Goal: Transaction & Acquisition: Download file/media

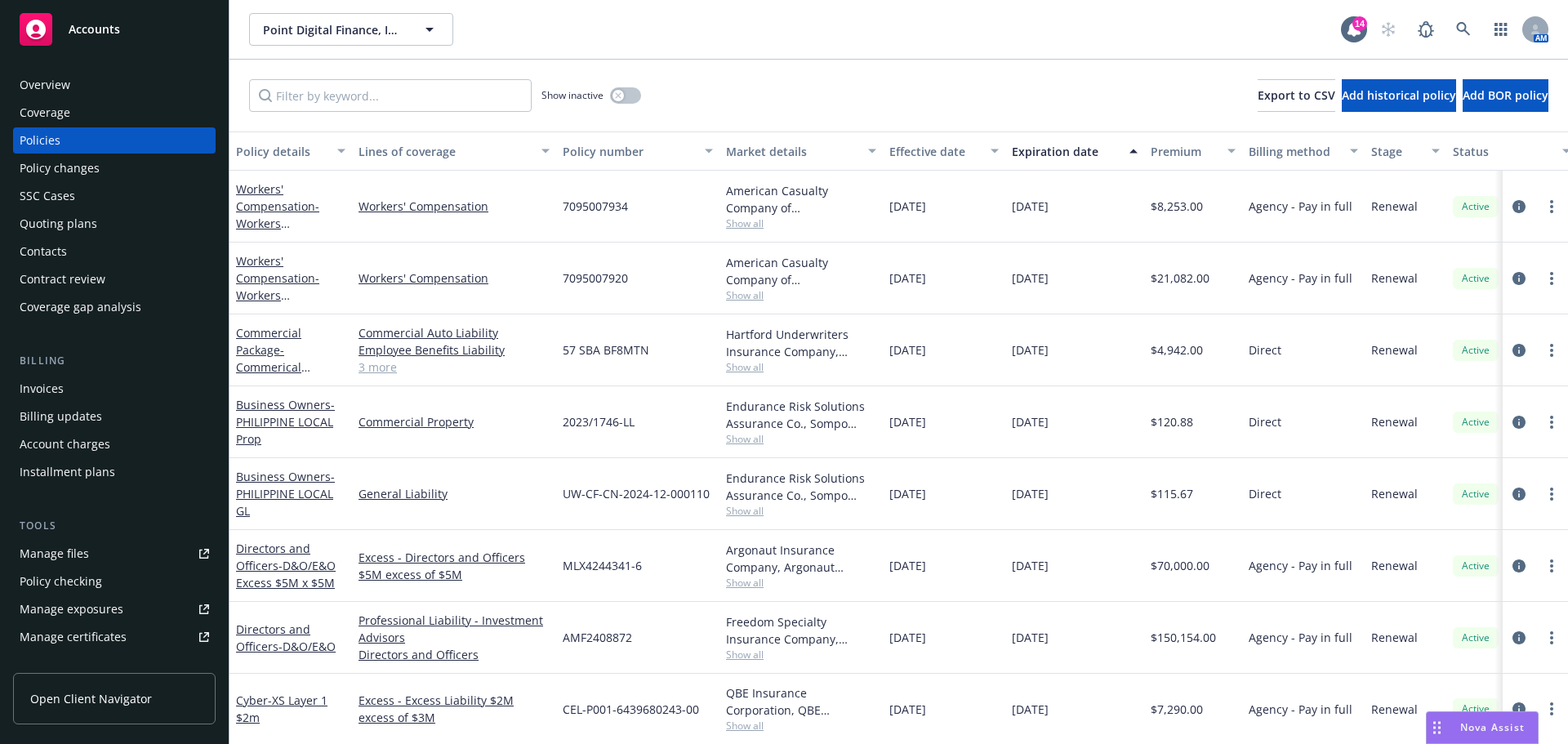
click at [94, 26] on span "Accounts" at bounding box center [94, 29] width 51 height 13
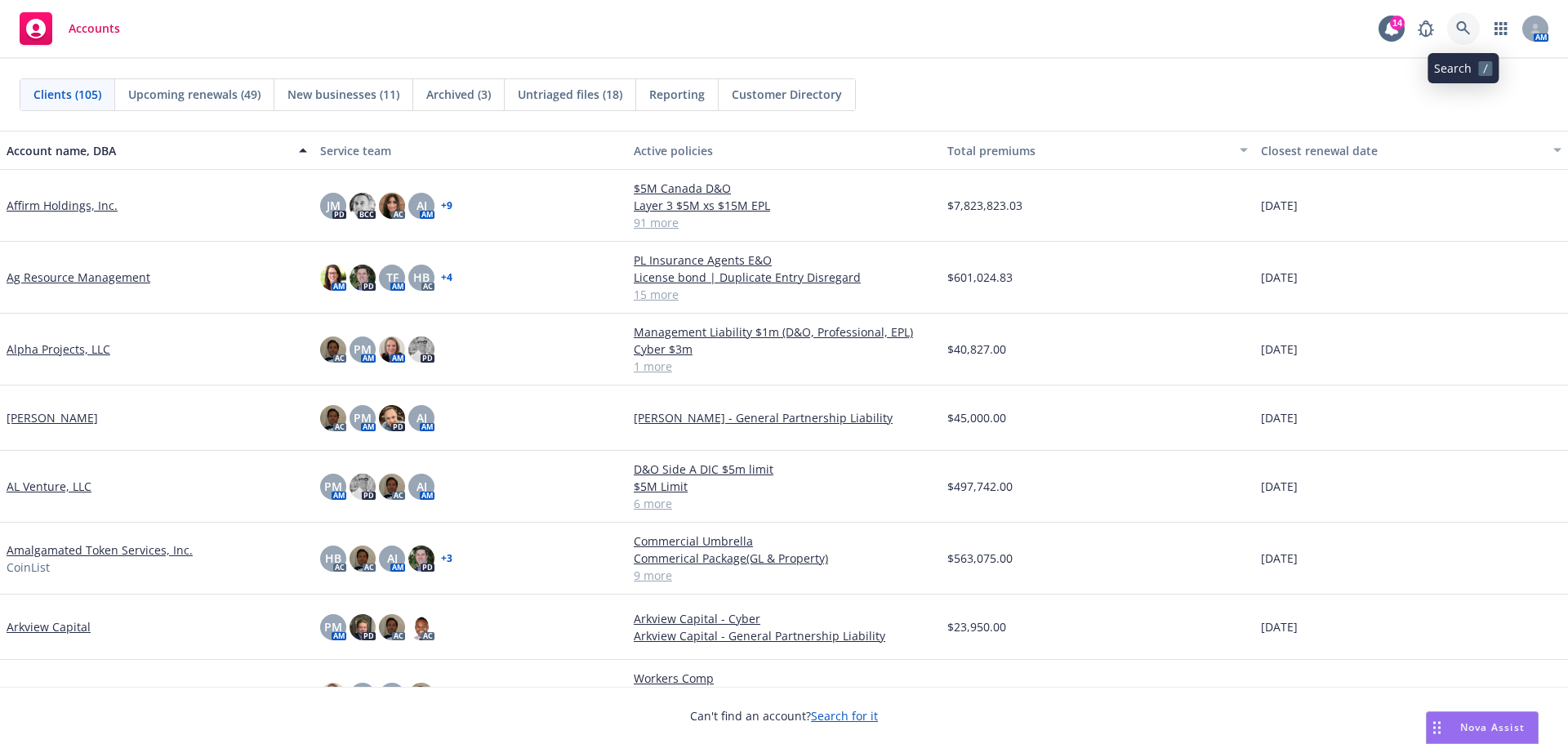
click at [1461, 25] on icon at bounding box center [1463, 29] width 15 height 15
click at [1467, 21] on icon at bounding box center [1463, 29] width 15 height 15
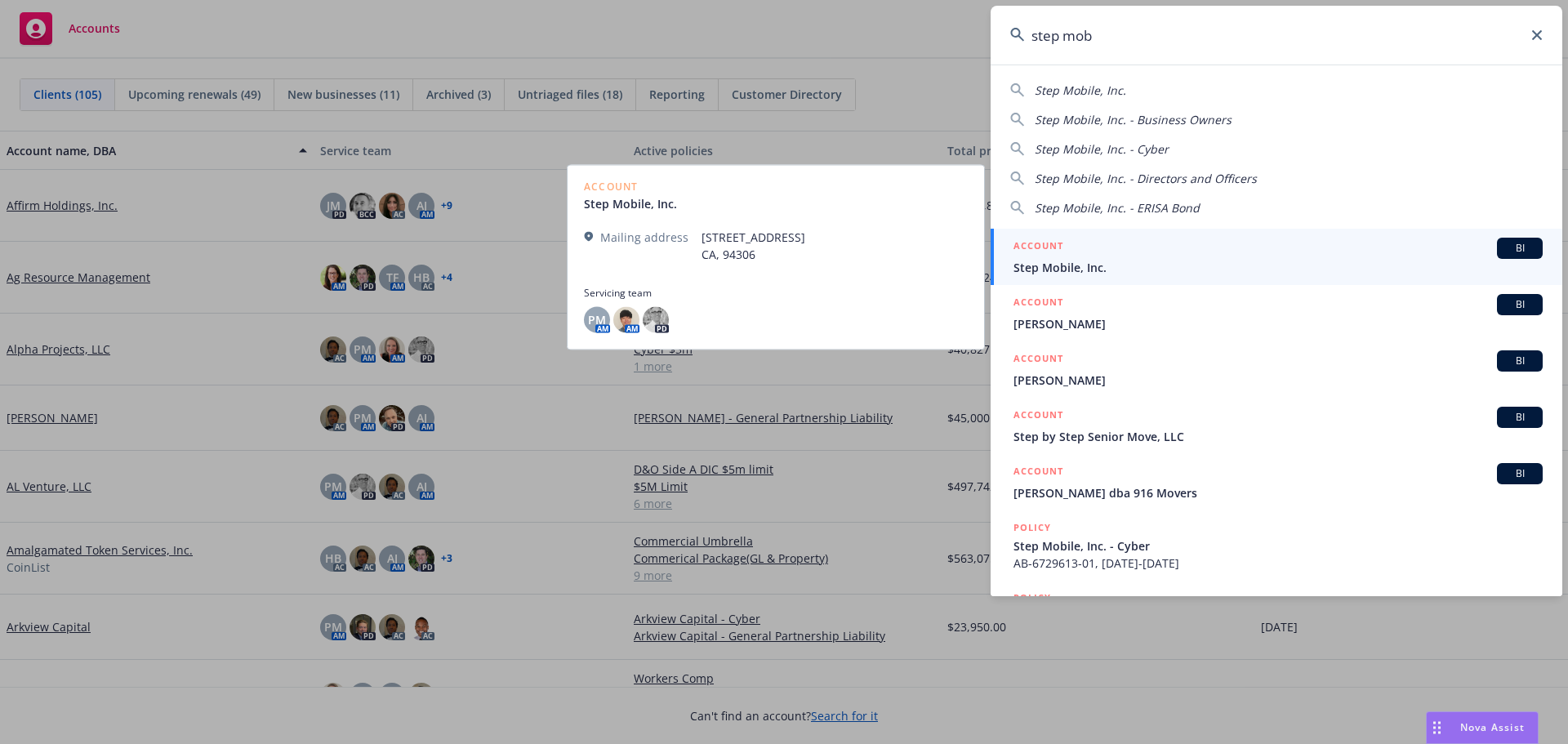
type input "step mob"
click at [1098, 264] on span "Step Mobile, Inc." at bounding box center [1278, 267] width 529 height 17
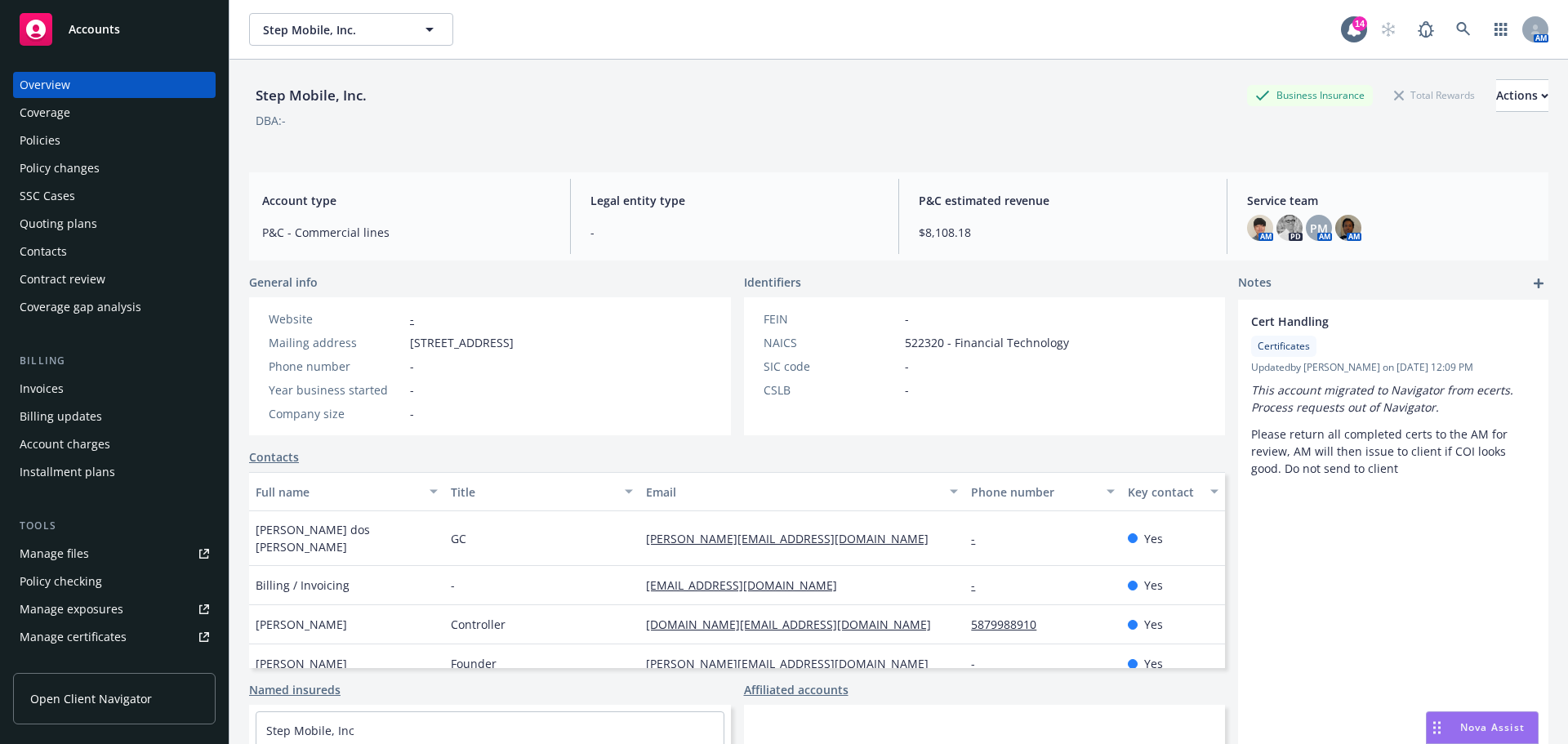
click at [37, 142] on div "Policies" at bounding box center [40, 140] width 41 height 26
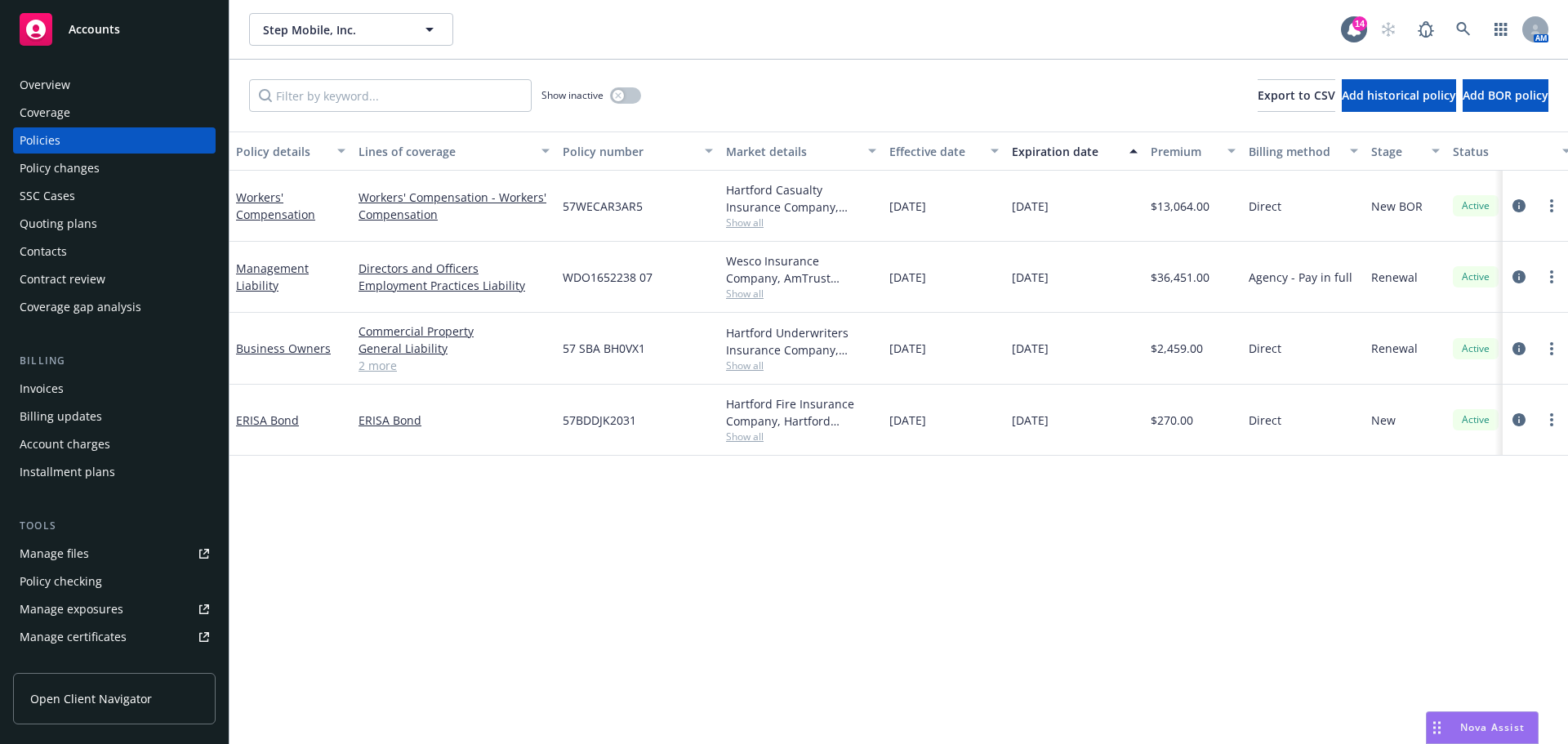
click at [65, 555] on div "Manage files" at bounding box center [54, 554] width 69 height 26
click at [93, 32] on span "Accounts" at bounding box center [94, 29] width 51 height 13
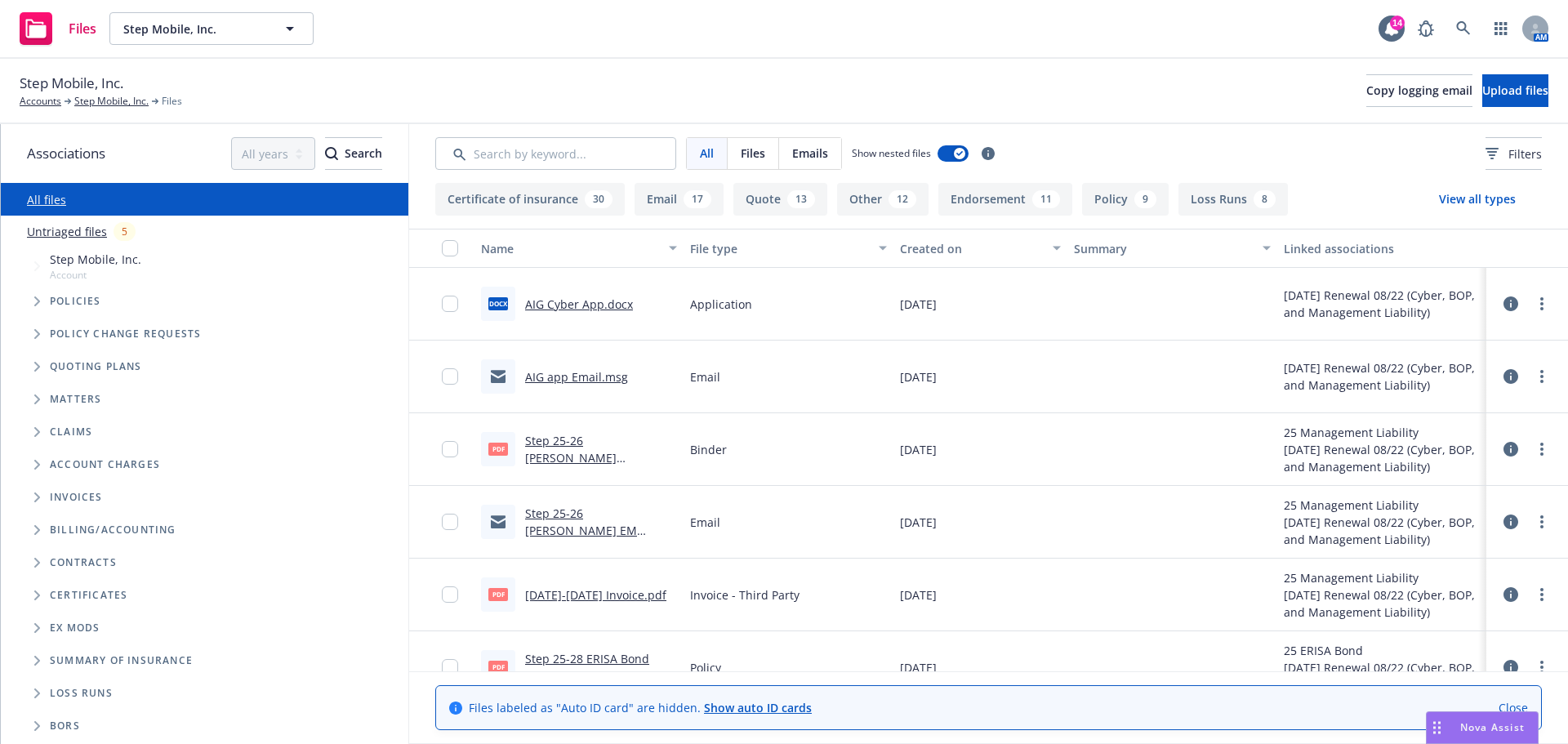
click at [1463, 202] on button "View all types" at bounding box center [1477, 199] width 129 height 33
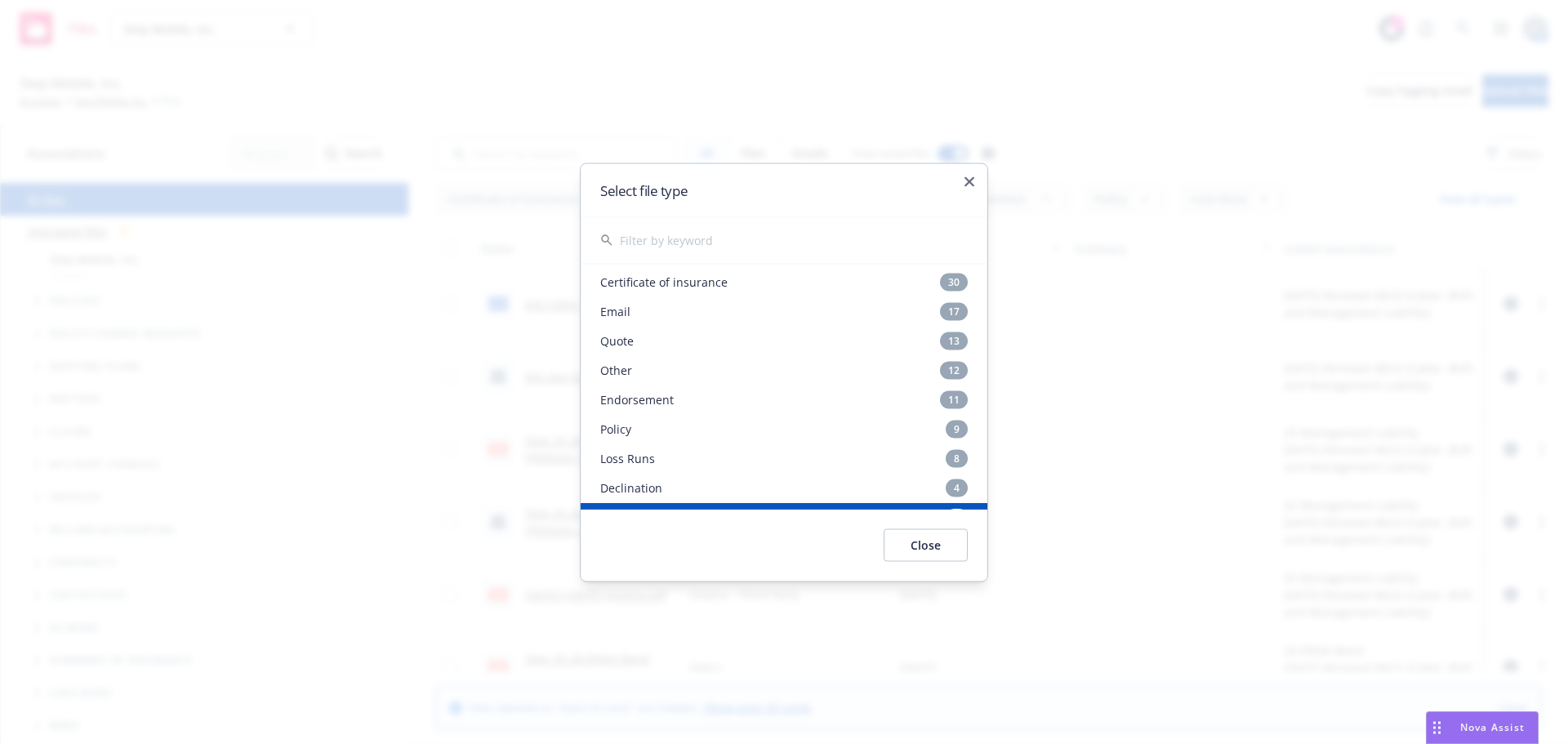
click at [946, 551] on button "Close" at bounding box center [925, 545] width 84 height 33
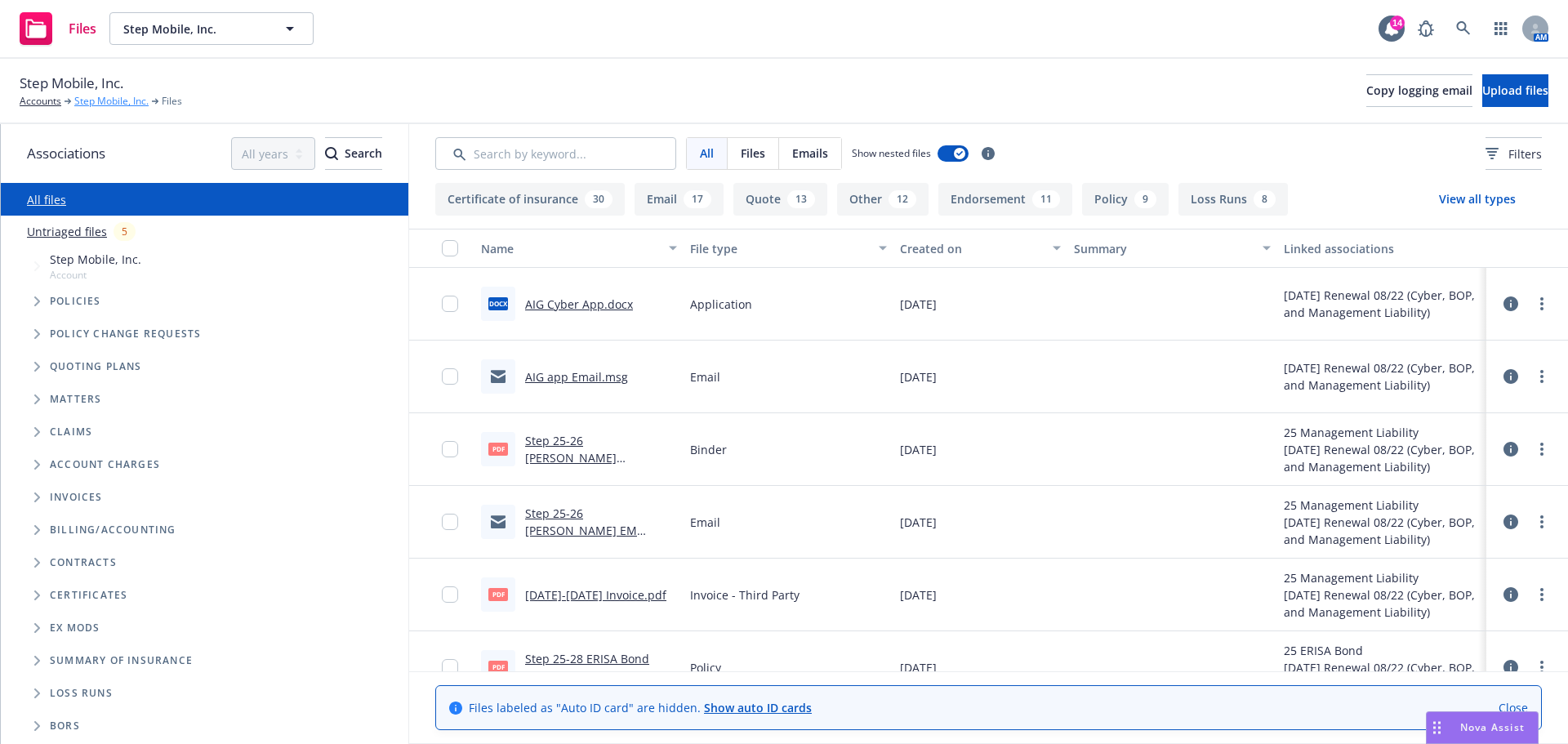
click at [113, 104] on link "Step Mobile, Inc." at bounding box center [111, 101] width 74 height 15
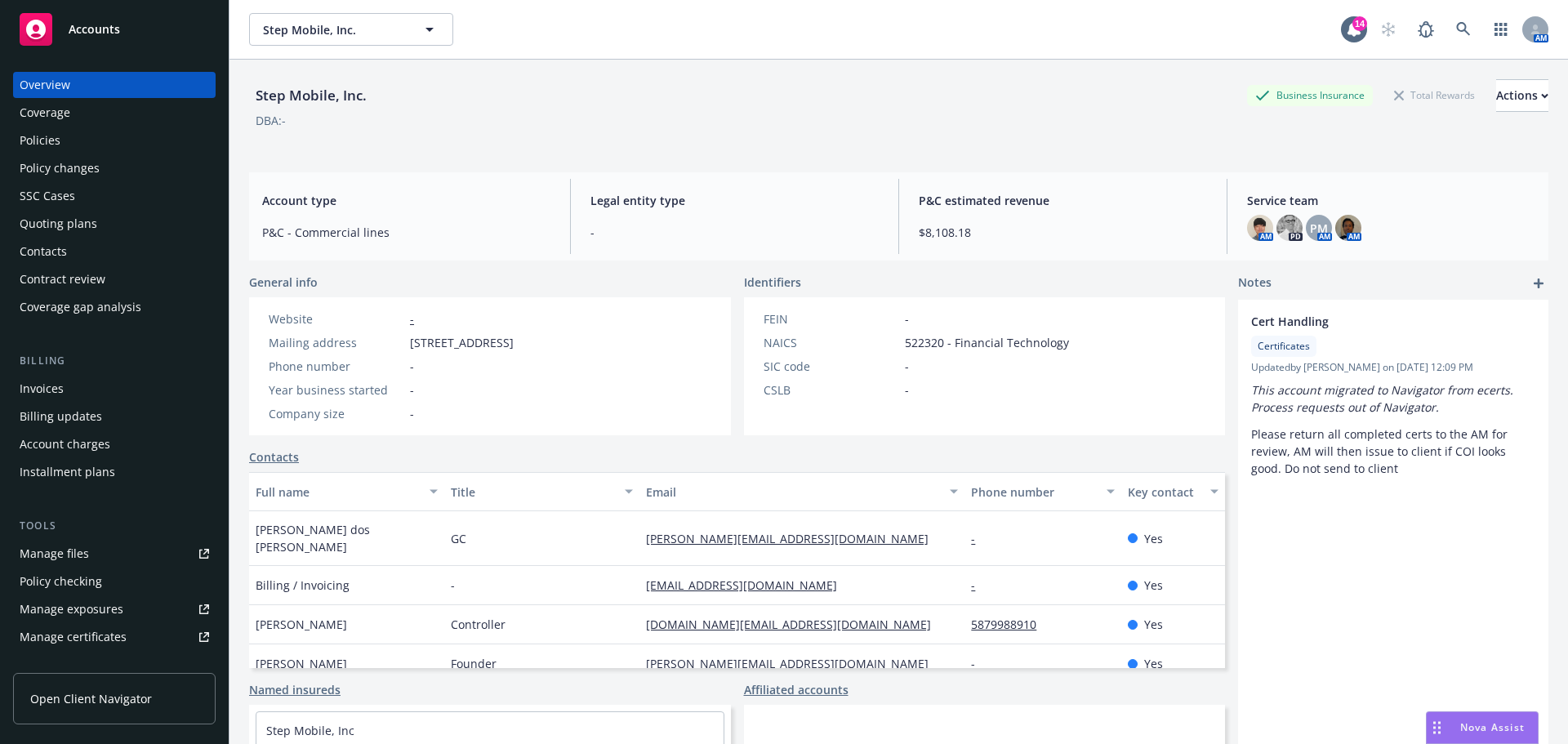
click at [50, 140] on div "Policies" at bounding box center [40, 140] width 41 height 26
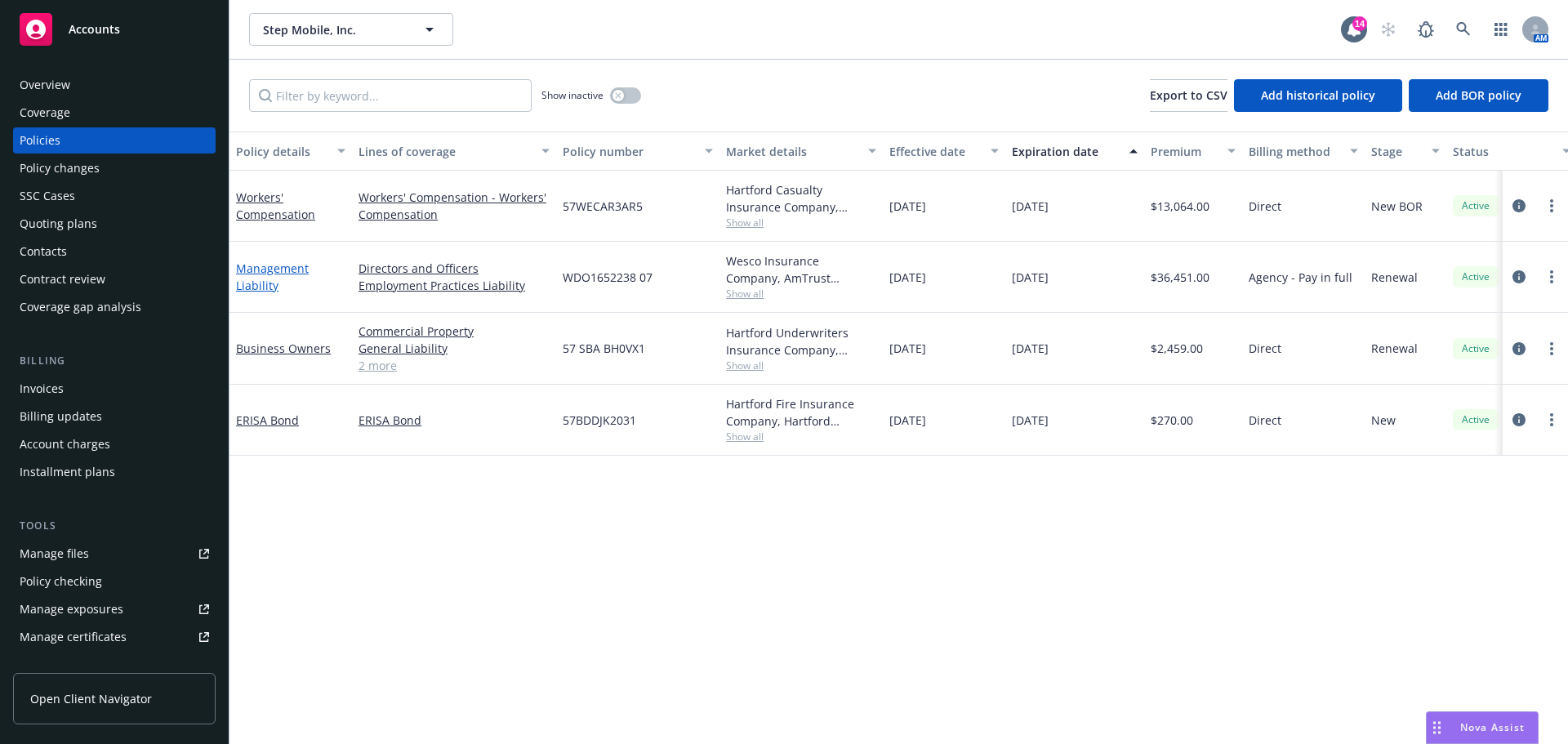
click at [259, 287] on link "Management Liability" at bounding box center [272, 277] width 73 height 33
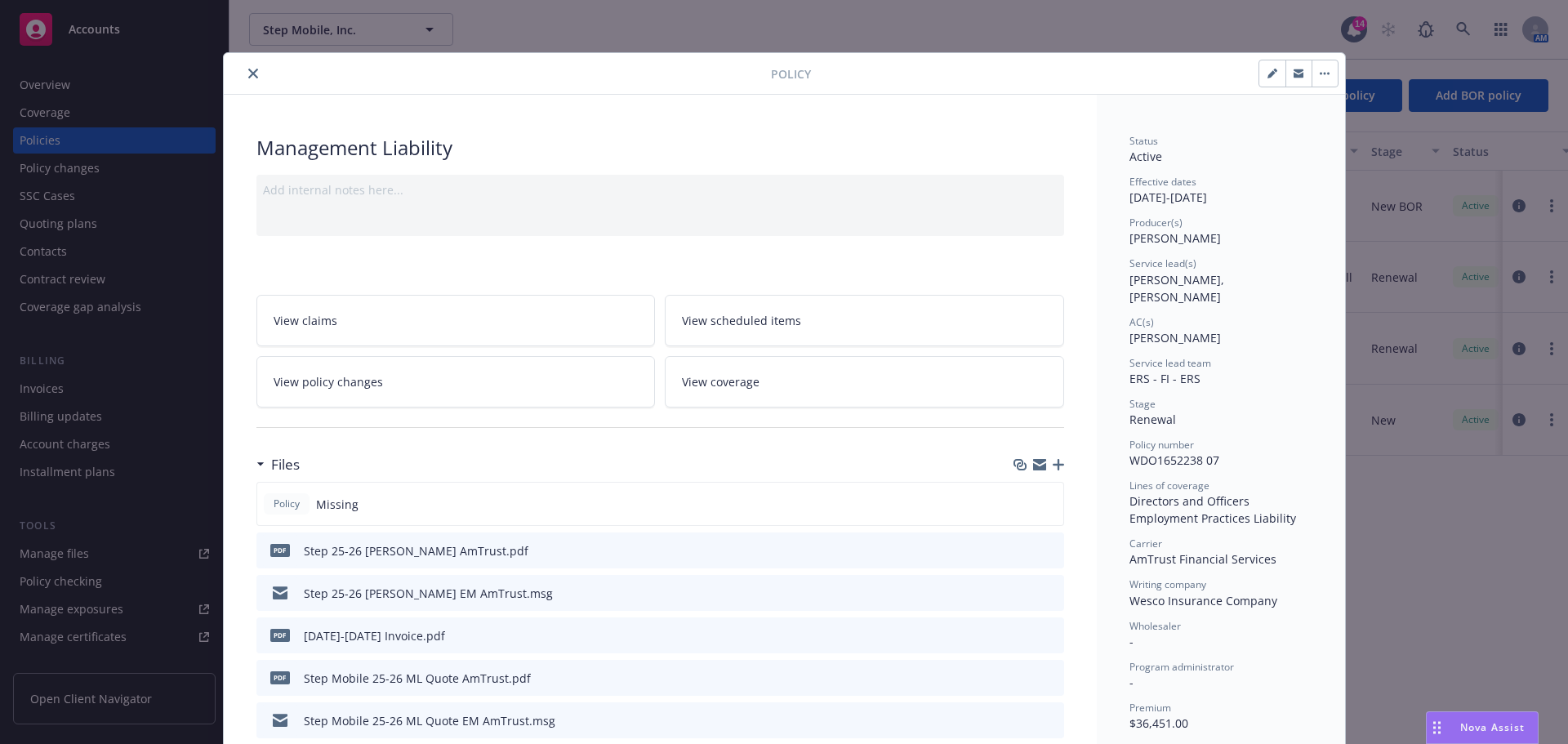
scroll to position [163, 0]
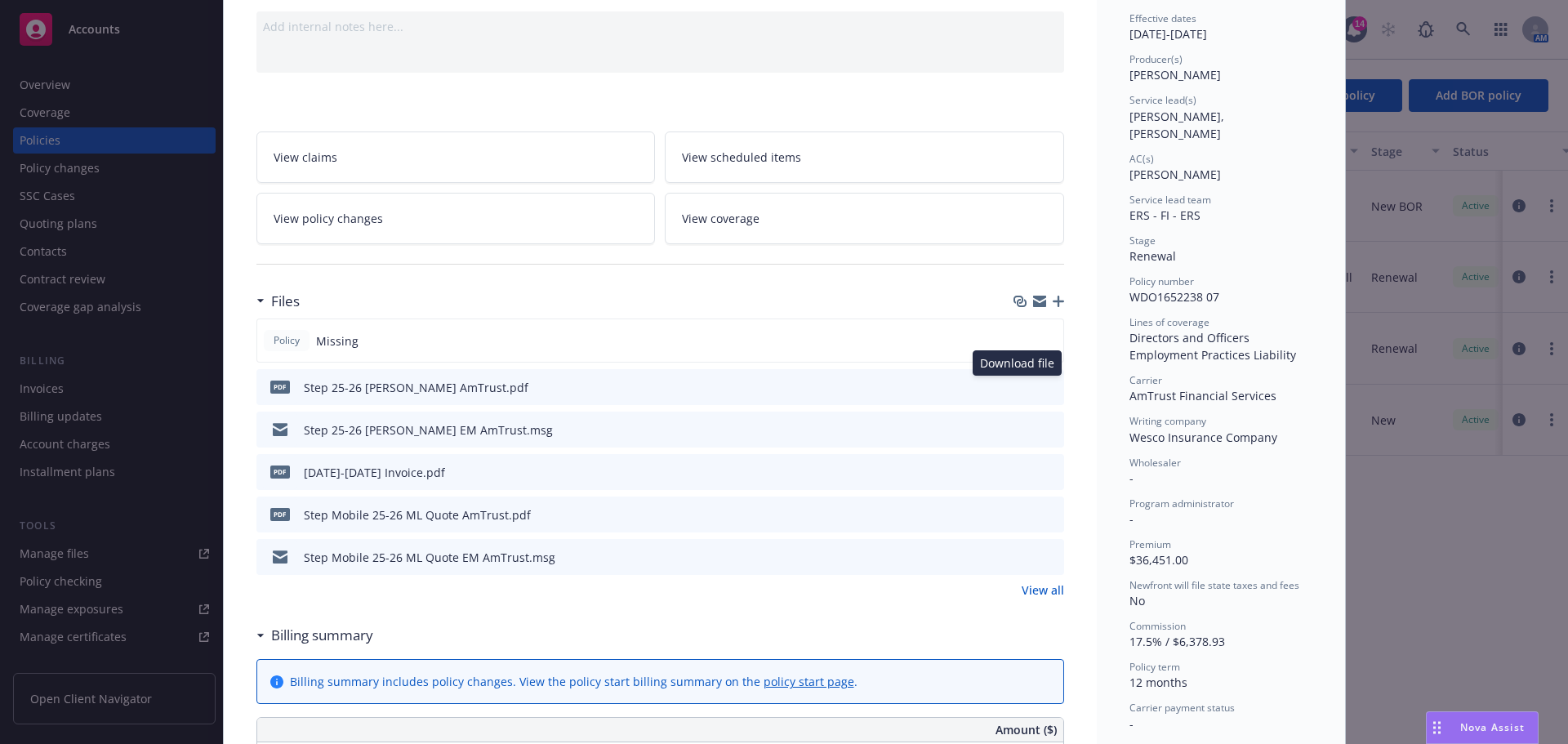
click at [1017, 387] on icon "download file" at bounding box center [1021, 385] width 11 height 10
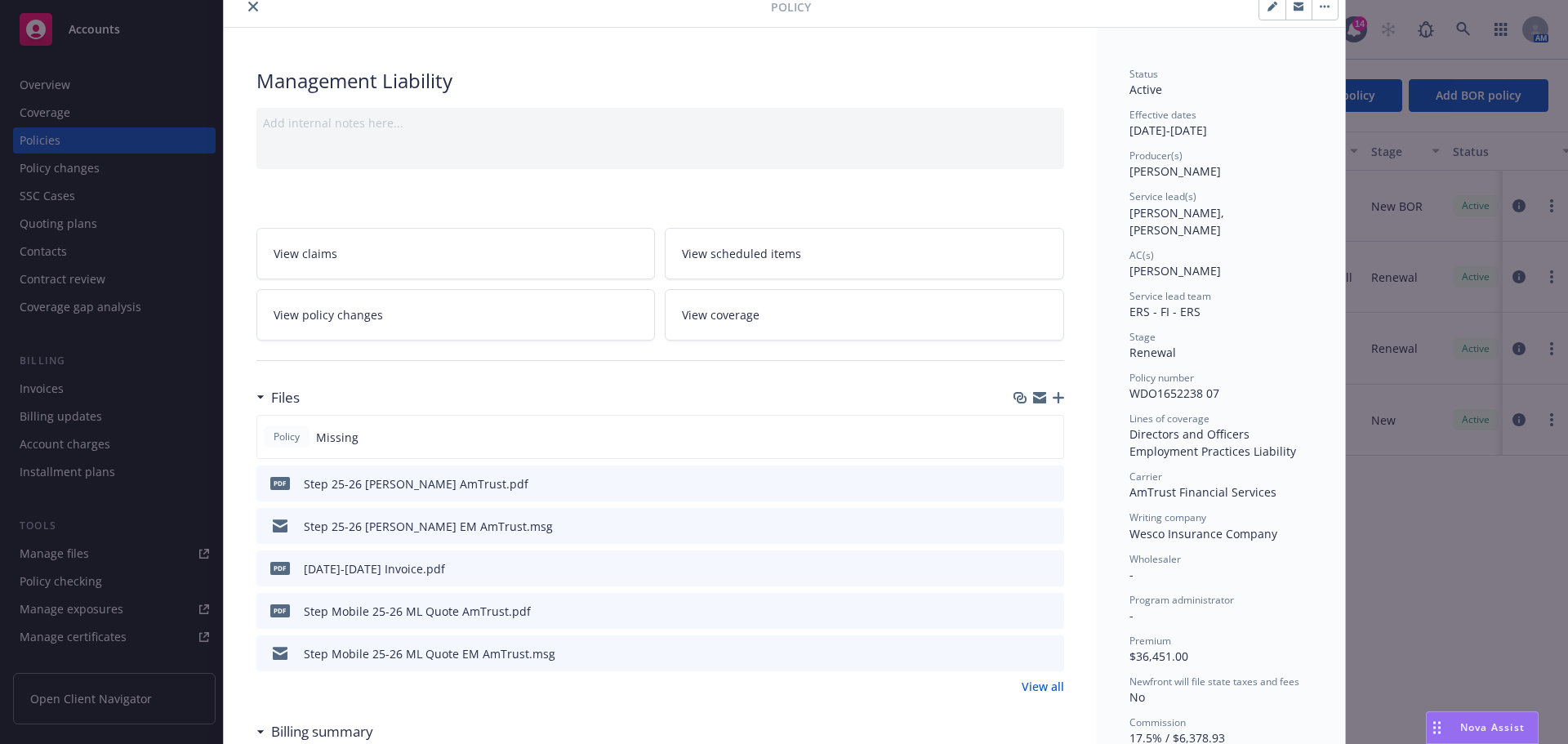
scroll to position [0, 0]
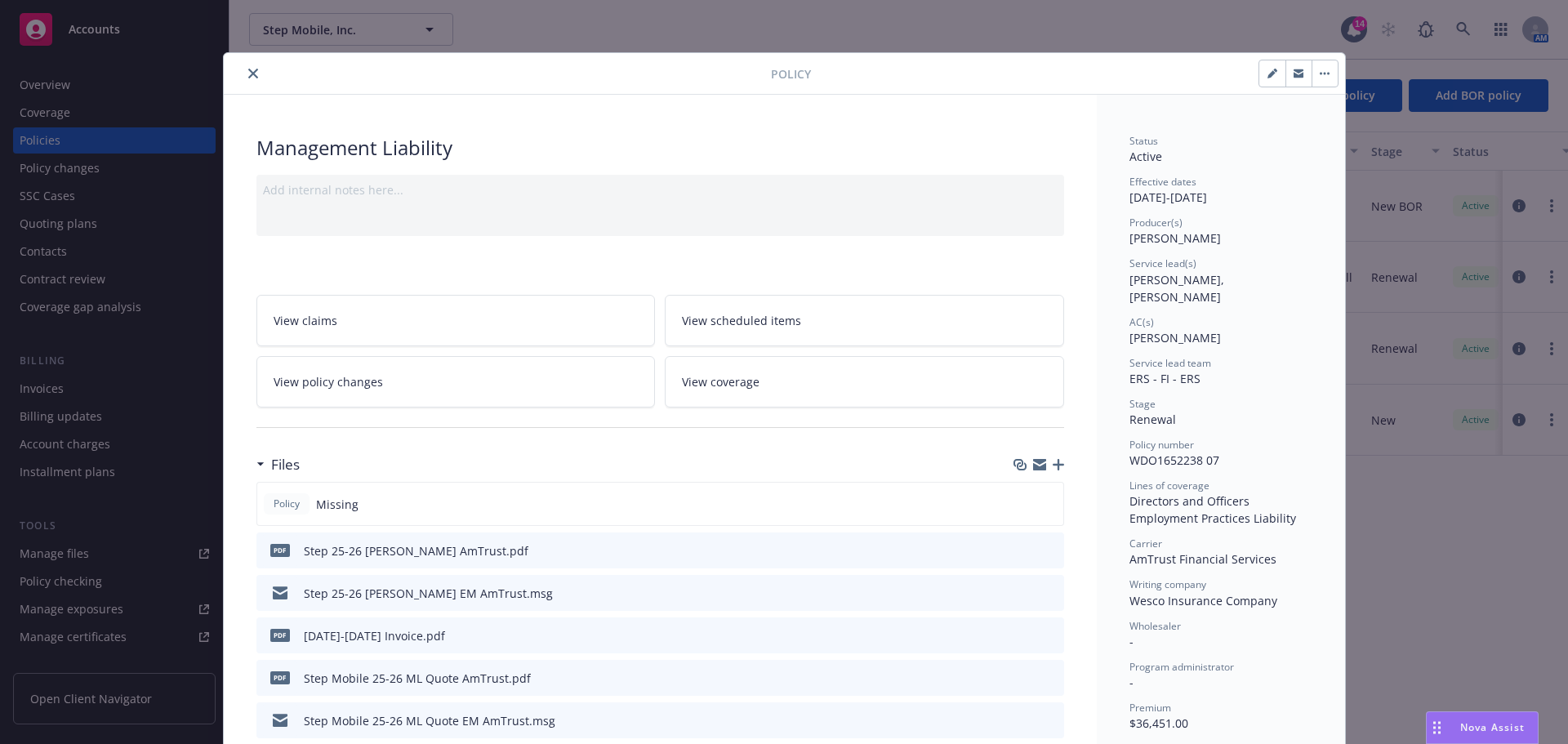
click at [248, 72] on icon "close" at bounding box center [253, 74] width 10 height 10
